Goal: Task Accomplishment & Management: Use online tool/utility

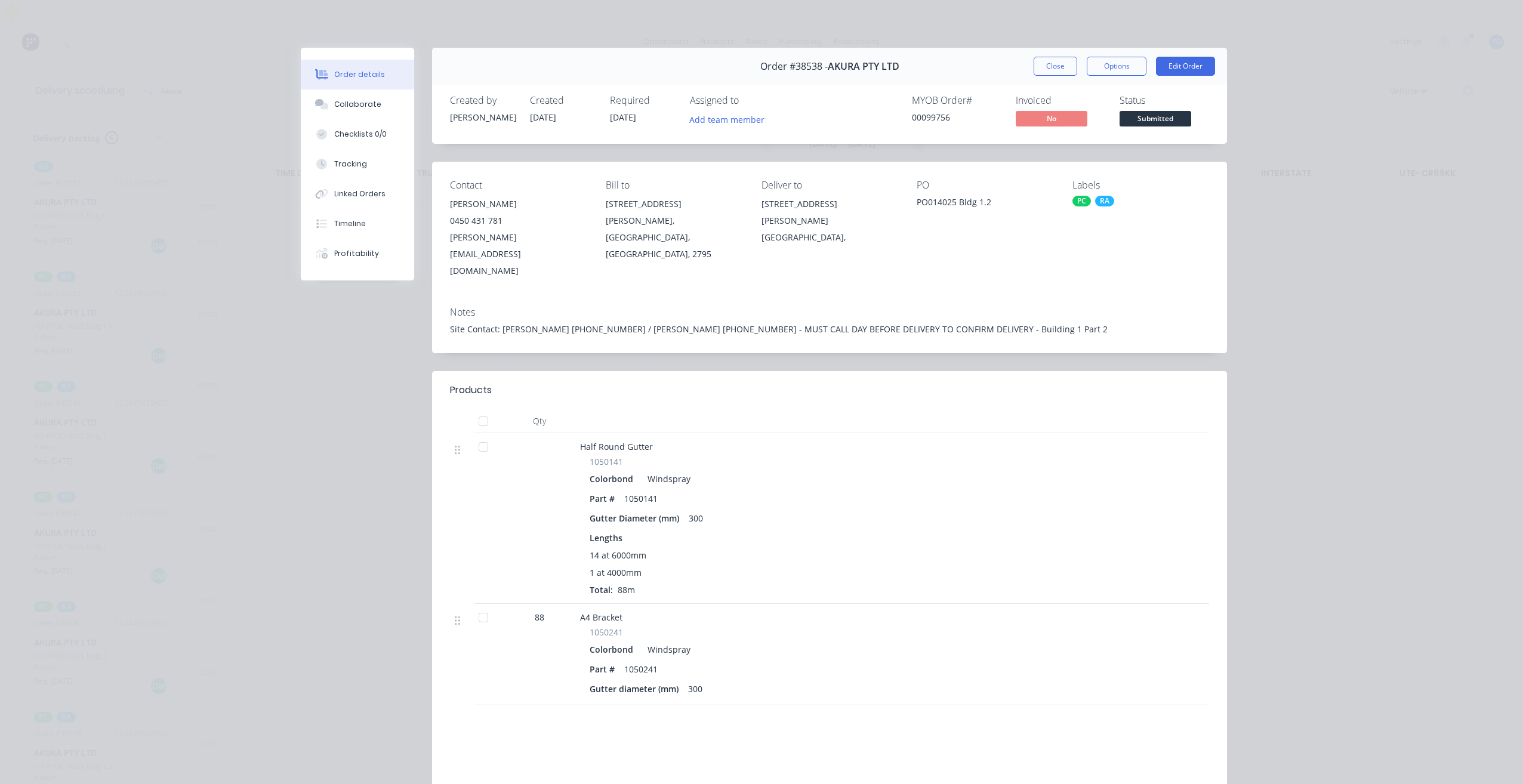
scroll to position [30, 0]
click at [1055, 63] on button "Close" at bounding box center [1055, 66] width 44 height 19
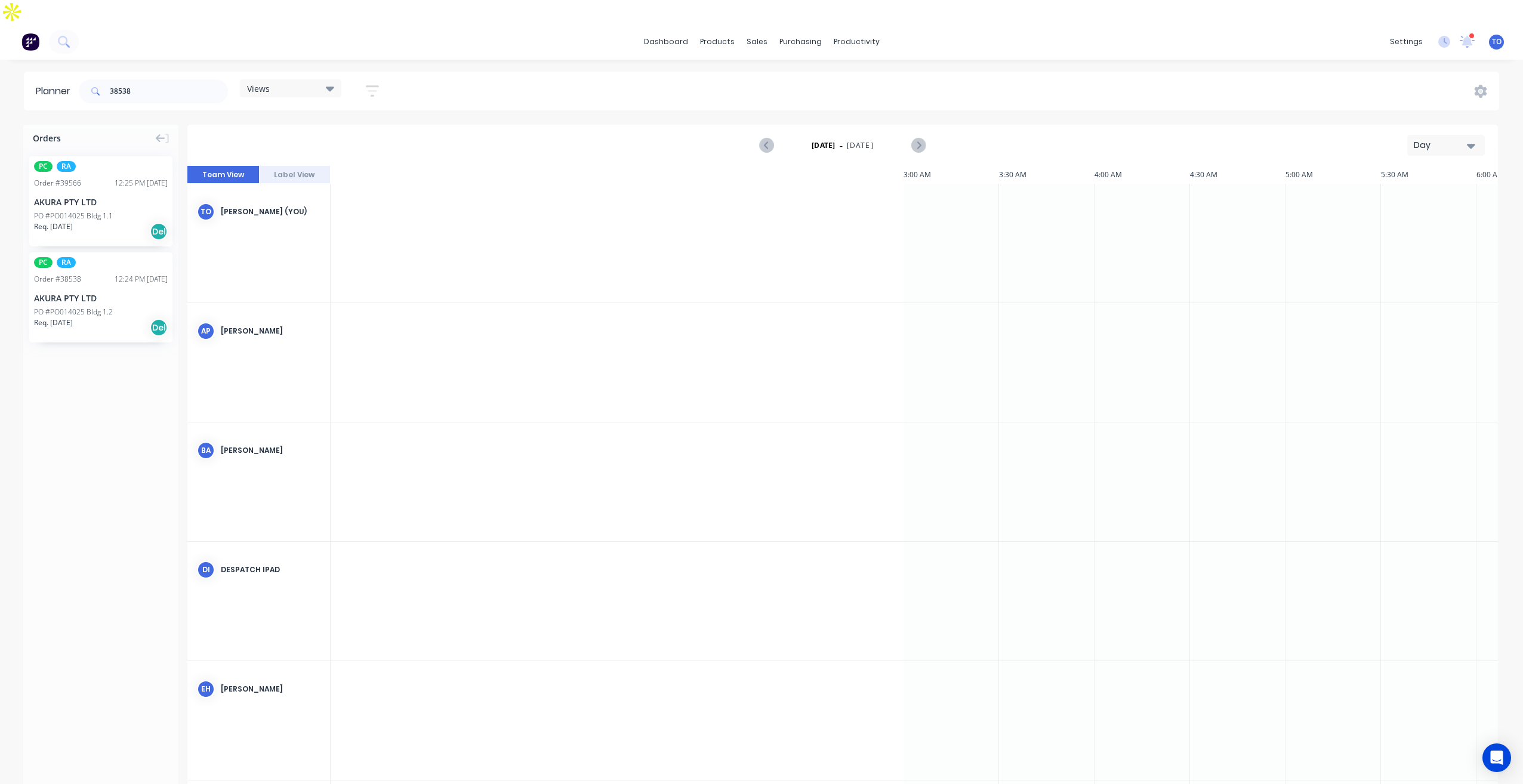
scroll to position [0, 1337]
click at [1522, 9] on html "dashboard products sales purchasing productivity dashboard products Product Cat…" at bounding box center [762, 404] width 1523 height 808
click at [877, 79] on div "Planner" at bounding box center [873, 81] width 28 height 11
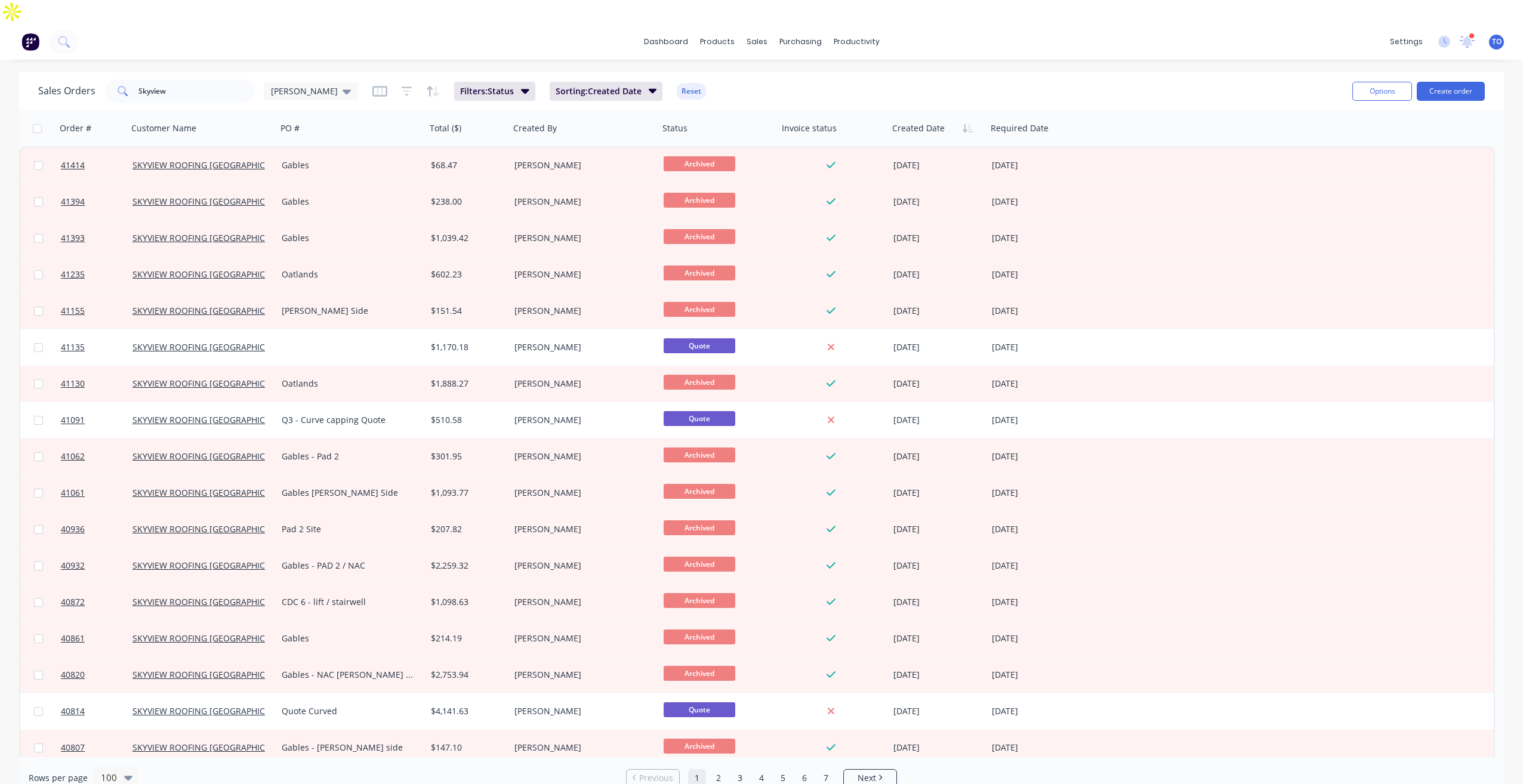
scroll to position [60, 0]
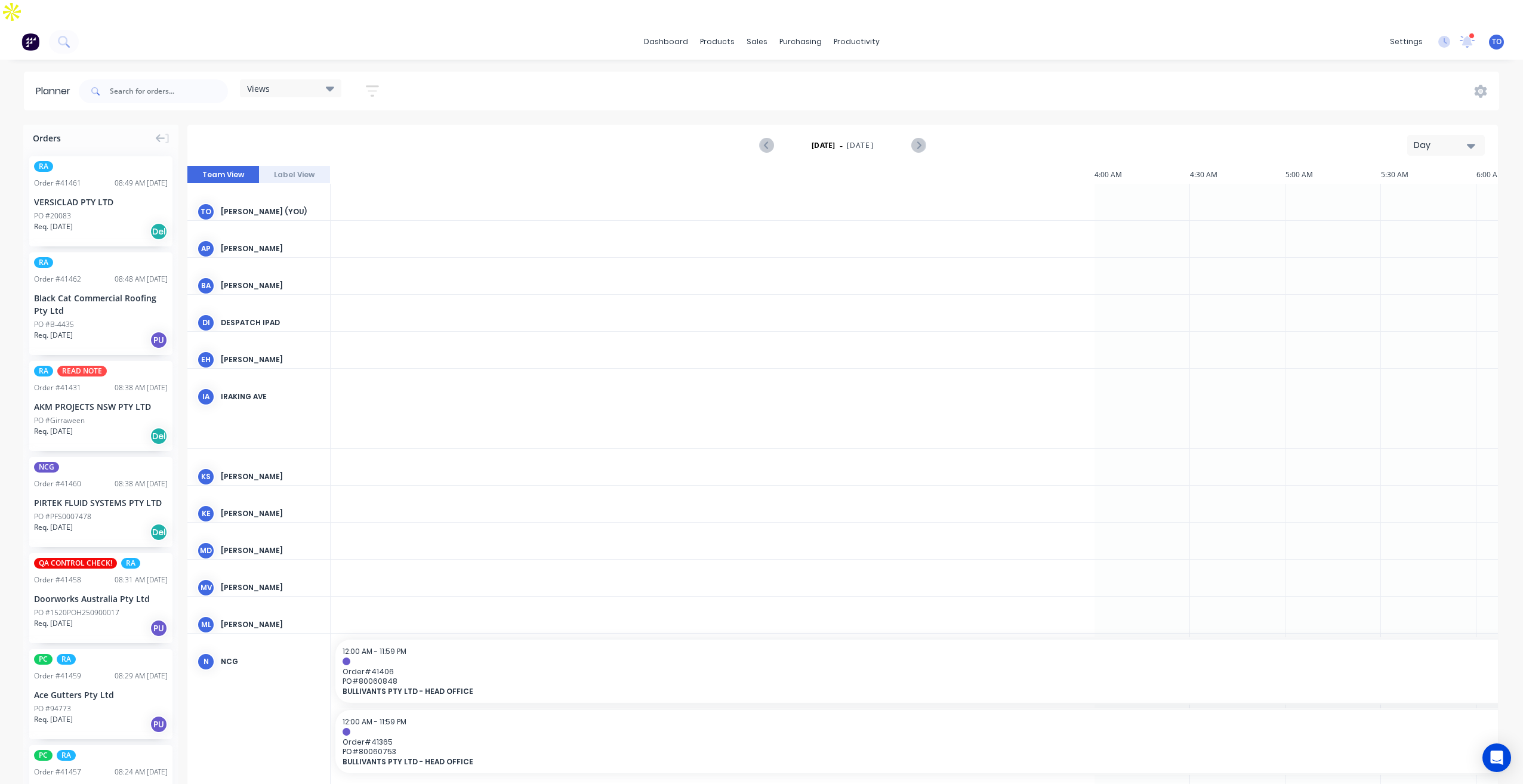
scroll to position [0, 1528]
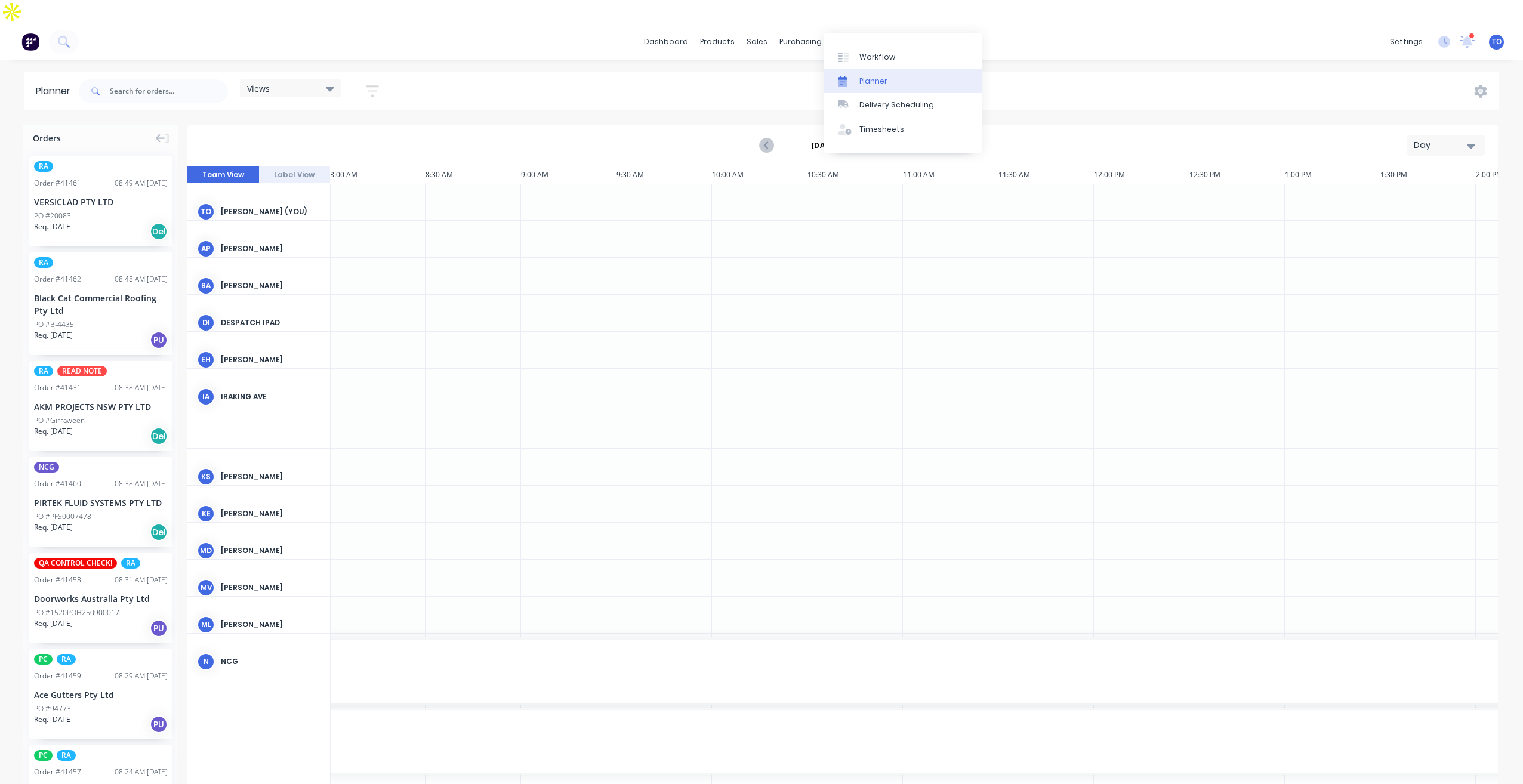
click at [874, 78] on div "Planner" at bounding box center [873, 81] width 28 height 11
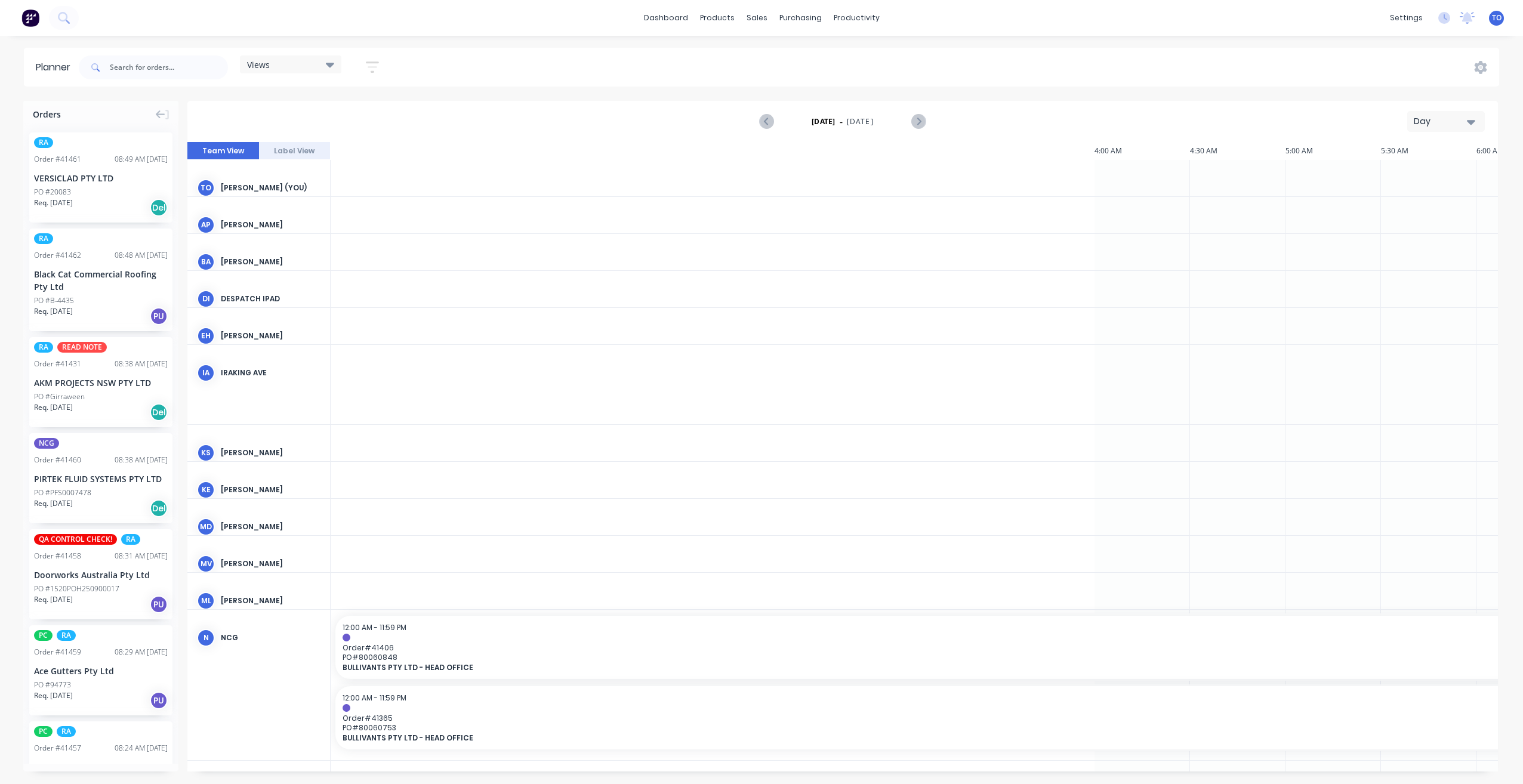
scroll to position [0, 1528]
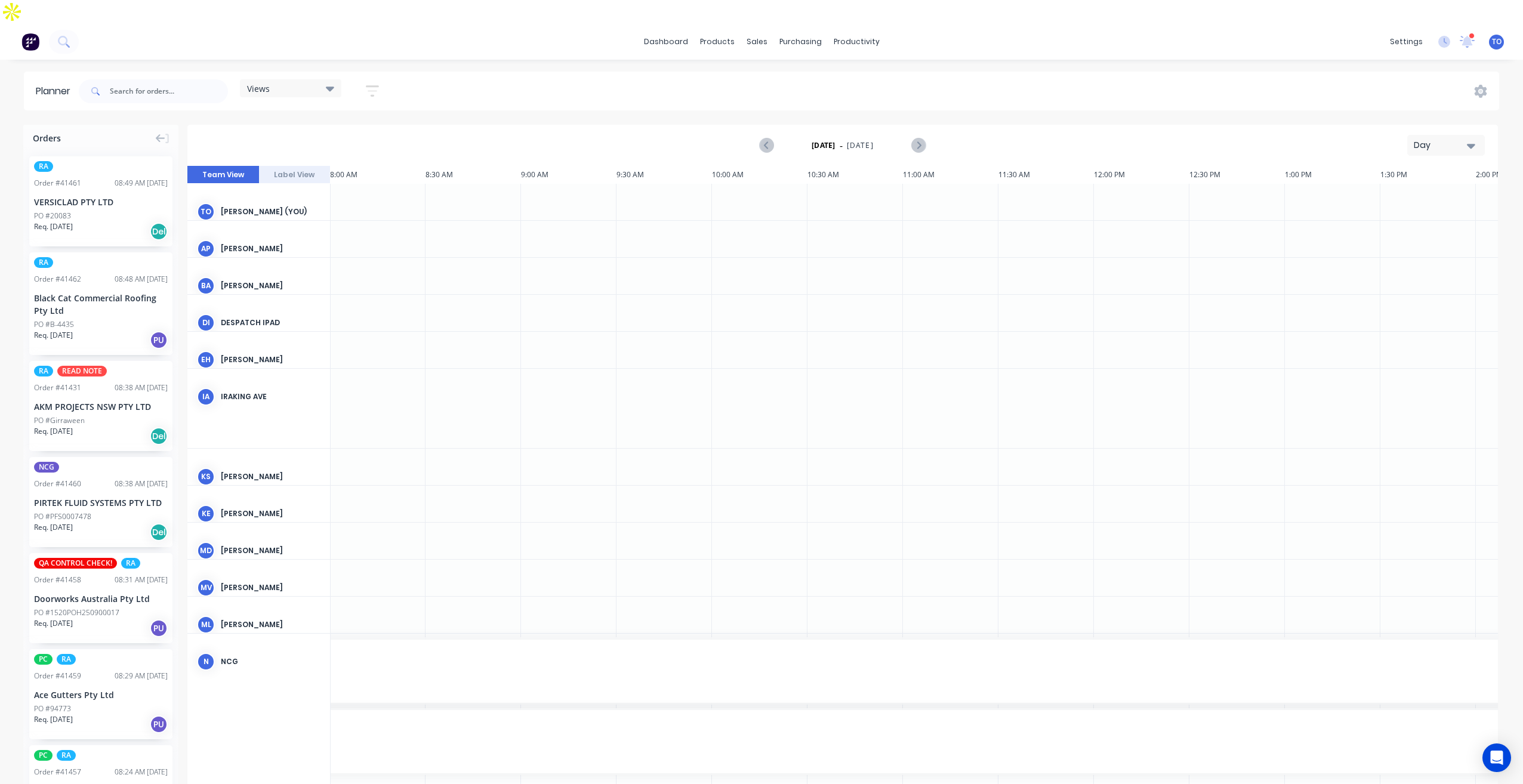
click at [1443, 139] on div "Day" at bounding box center [1441, 146] width 55 height 13
click at [1414, 189] on div "Week" at bounding box center [1425, 200] width 118 height 24
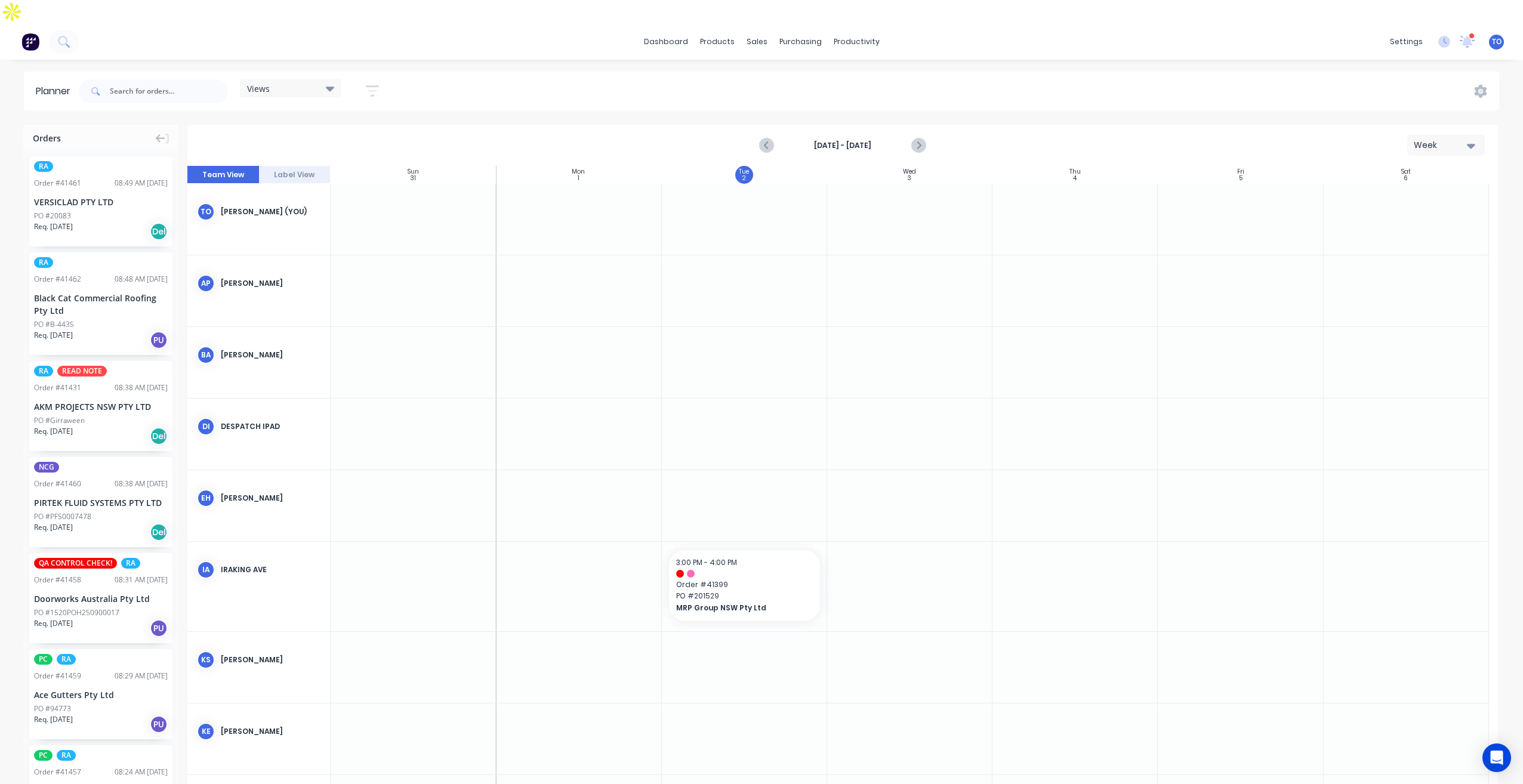
click at [371, 83] on icon "button" at bounding box center [373, 91] width 13 height 15
click at [359, 129] on icon "button" at bounding box center [359, 136] width 9 height 13
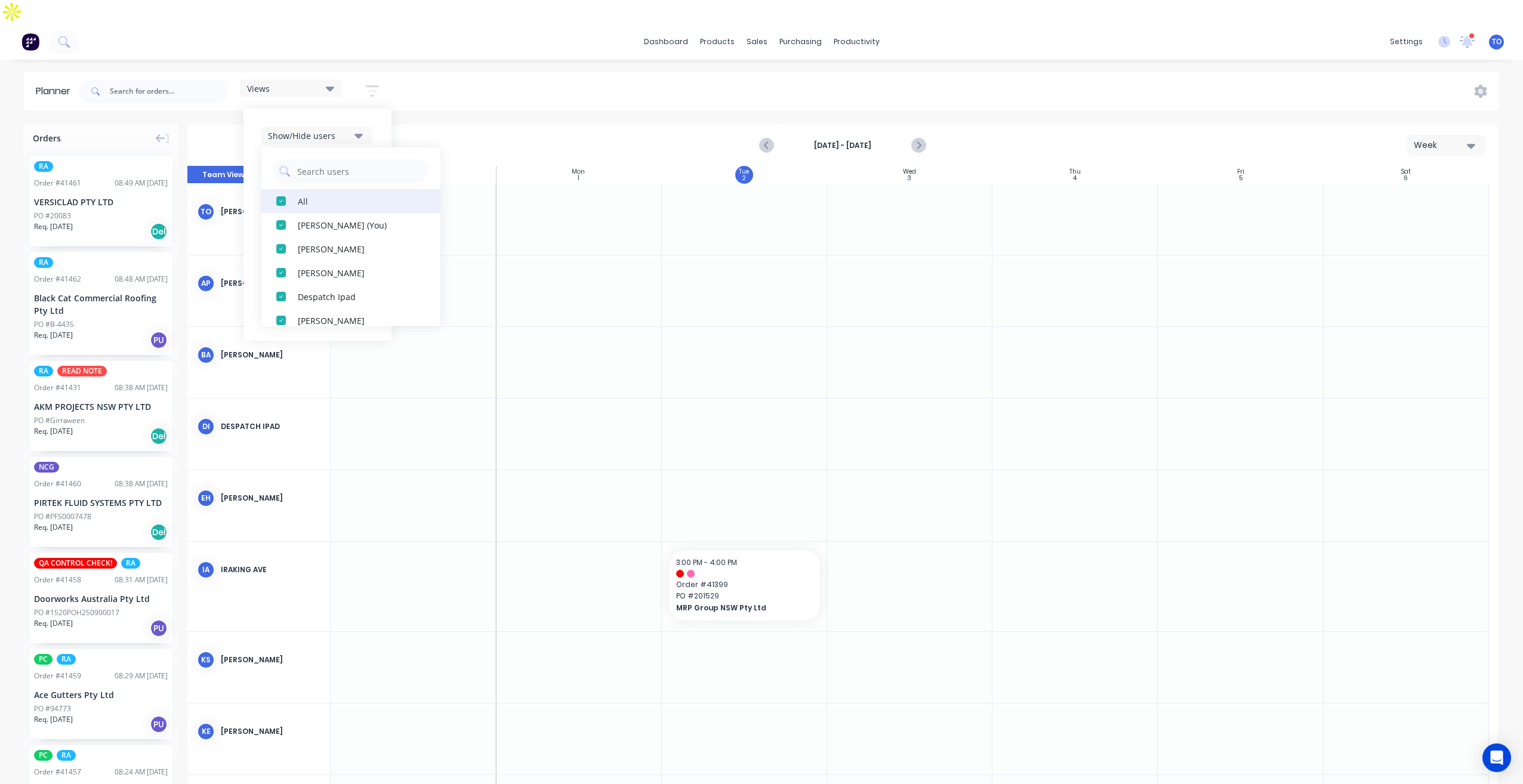
click at [319, 195] on div "All" at bounding box center [357, 201] width 119 height 13
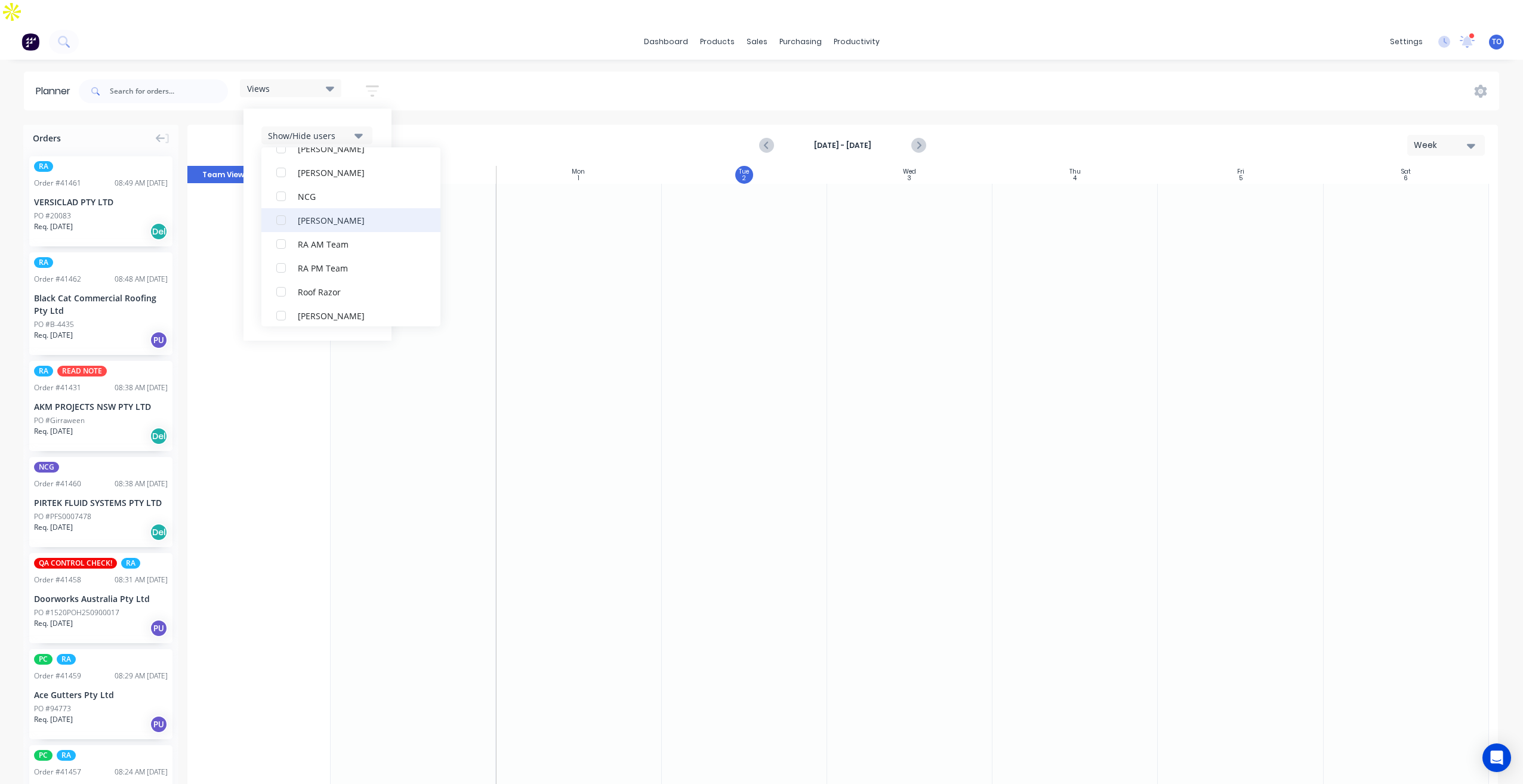
scroll to position [298, 0]
click at [310, 254] on div "RA PM Team" at bounding box center [357, 260] width 119 height 13
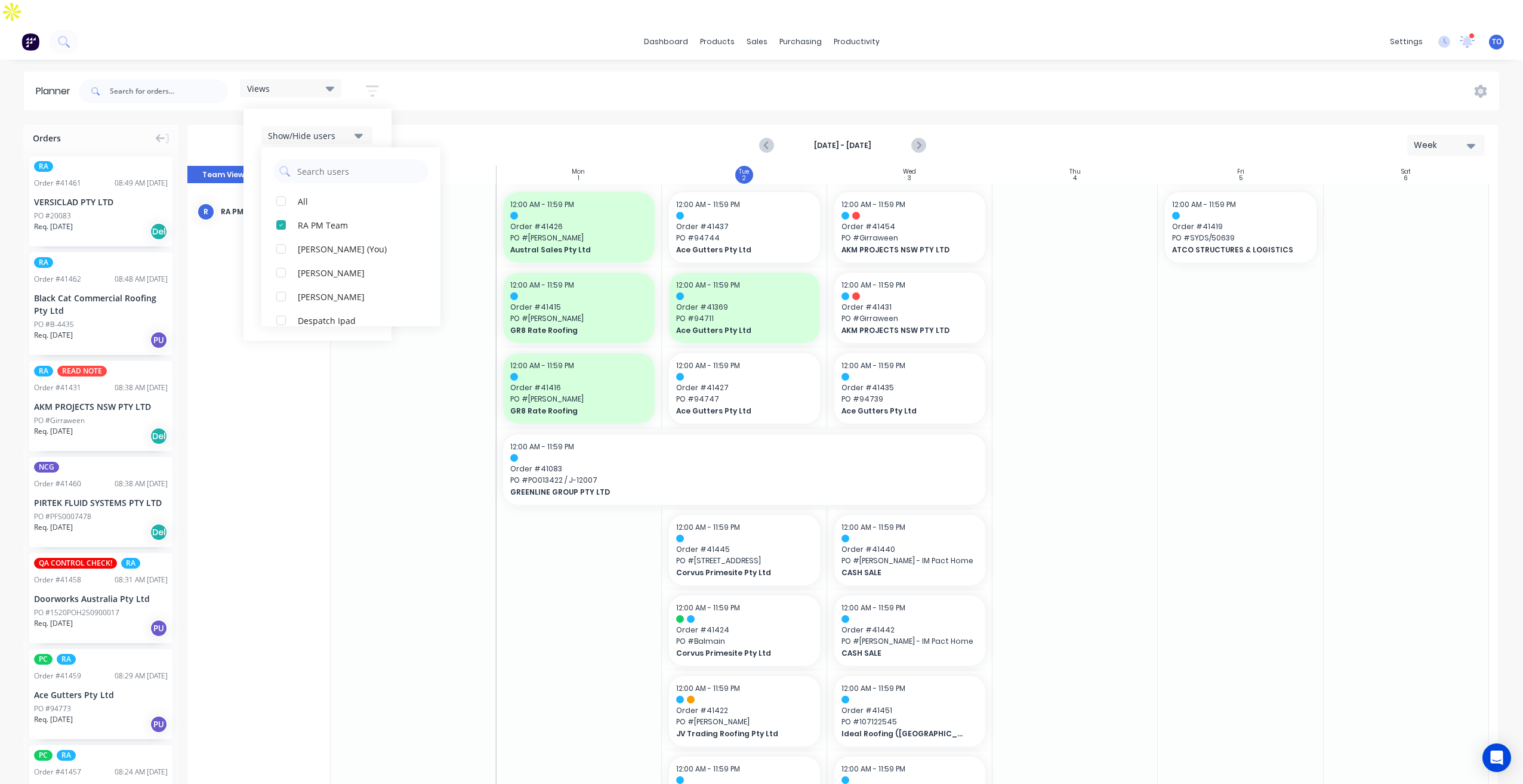
click at [891, 46] on div "dashboard products sales purchasing productivity dashboard products Product Cat…" at bounding box center [762, 415] width 1523 height 784
click at [749, 220] on div "12:00 AM - 11:59 PM Order # 41437 PO # 94744 Ace Gutters Pty Ltd" at bounding box center [744, 227] width 151 height 71
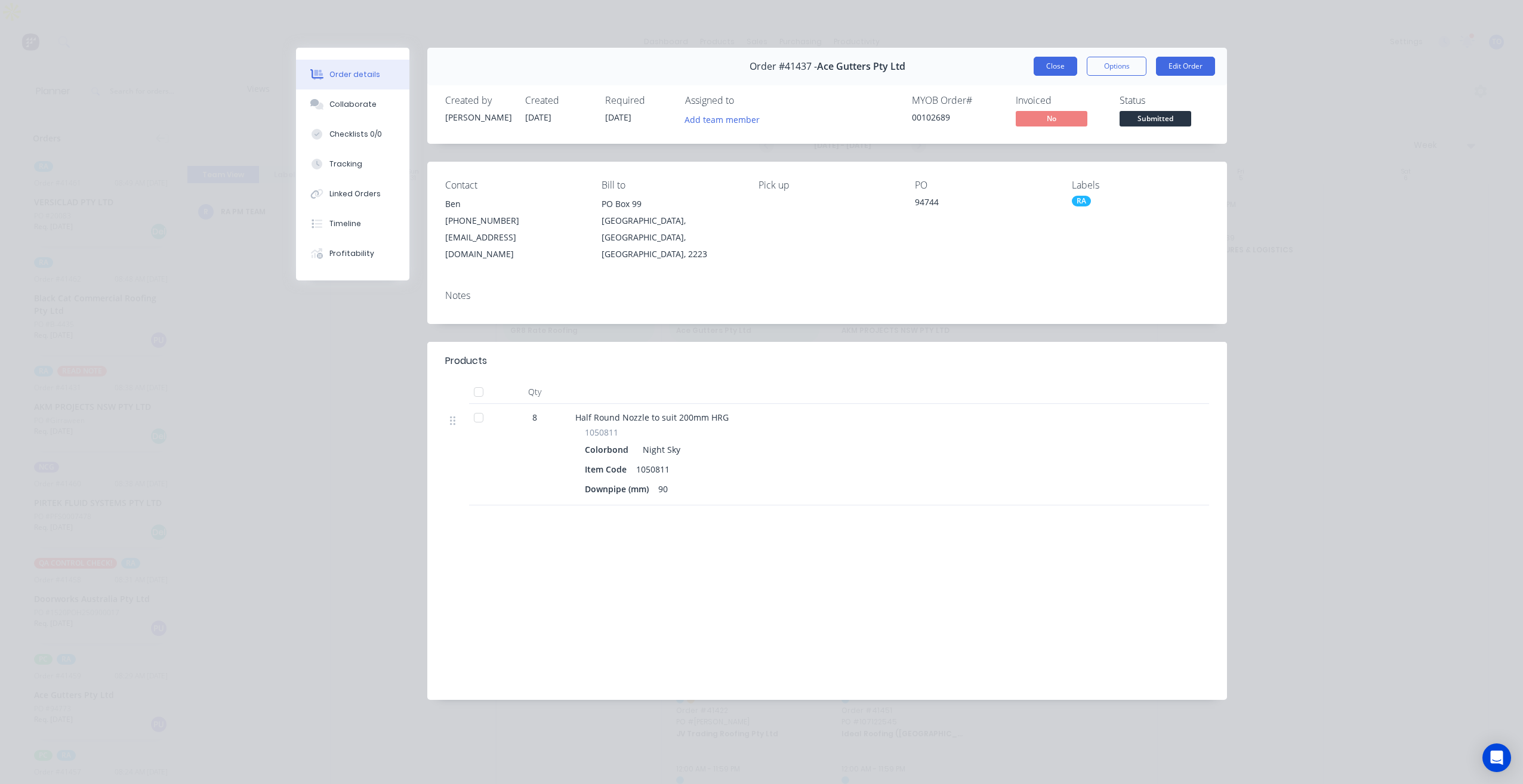
click at [1061, 71] on button "Close" at bounding box center [1055, 66] width 44 height 19
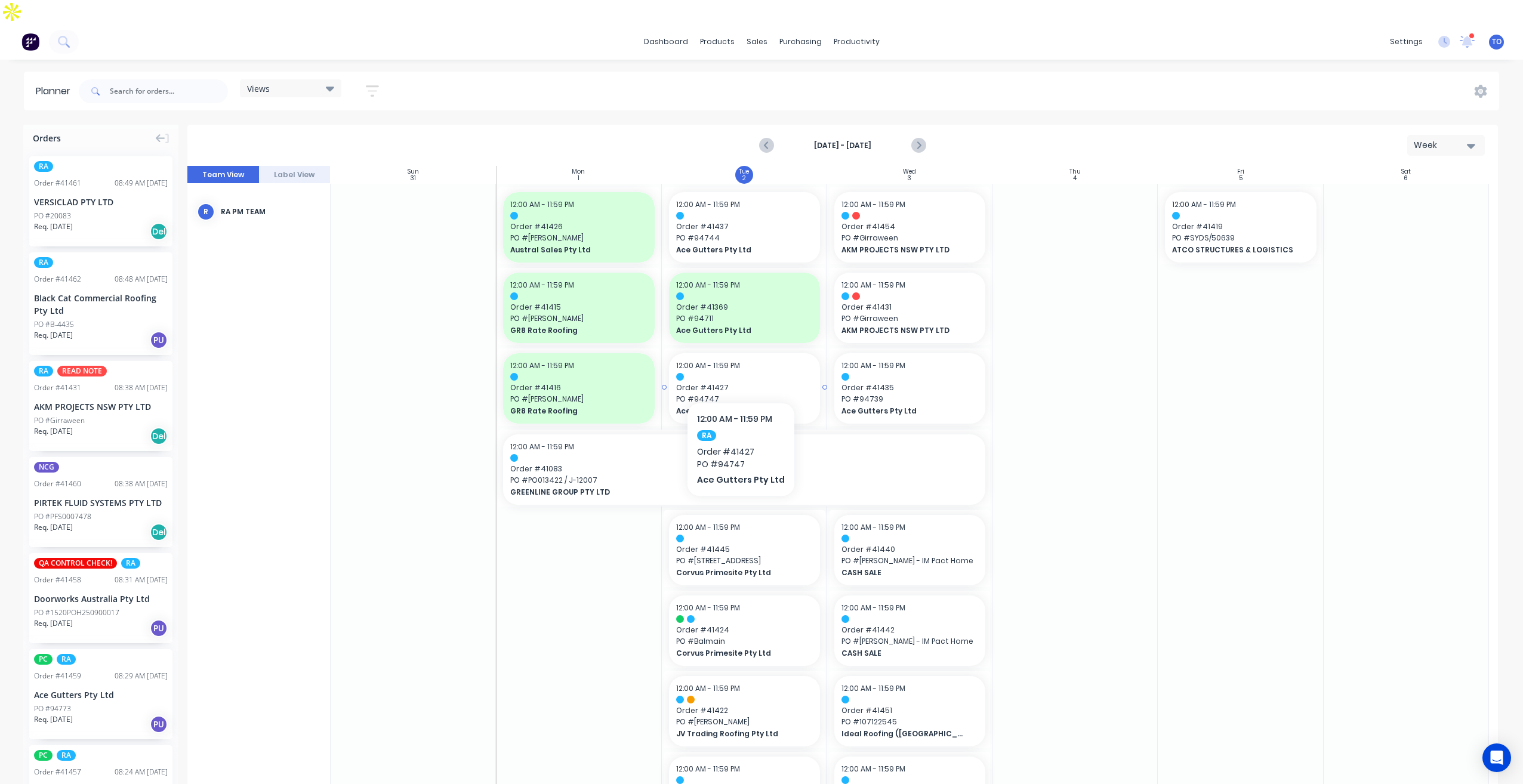
click at [738, 382] on span "Order # 41427" at bounding box center [744, 387] width 136 height 11
